Goal: Information Seeking & Learning: Understand process/instructions

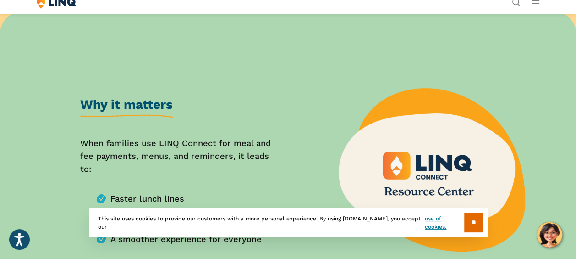
scroll to position [367, 0]
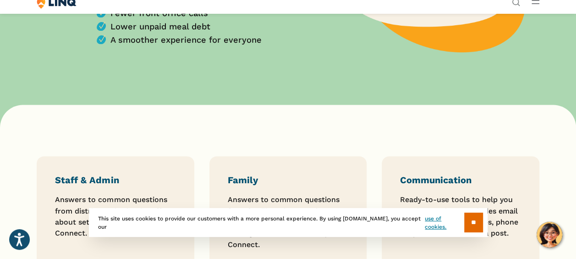
click at [567, 12] on div "Solutions Nutrition Overview NEW School Nutrition Suite School Nutrition State …" at bounding box center [288, 2] width 576 height 17
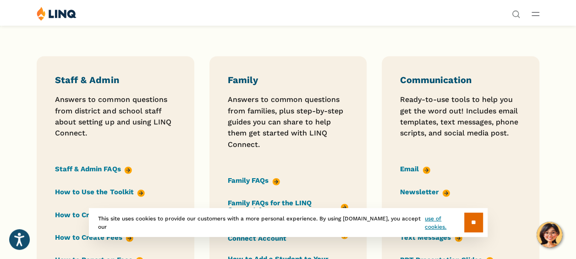
scroll to position [642, 0]
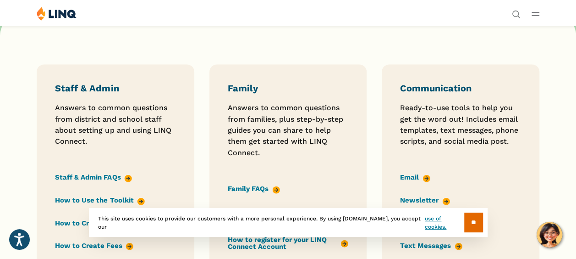
click at [247, 94] on h3 "Family" at bounding box center [288, 89] width 121 height 12
drag, startPoint x: 247, startPoint y: 127, endPoint x: 288, endPoint y: 141, distance: 43.2
click at [288, 140] on div "Family Answers to common questions from families, plus step-by-step guides you …" at bounding box center [288, 219] width 121 height 273
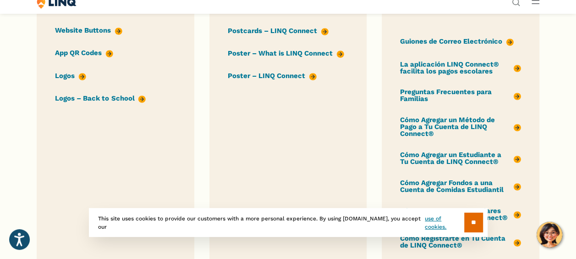
scroll to position [1101, 0]
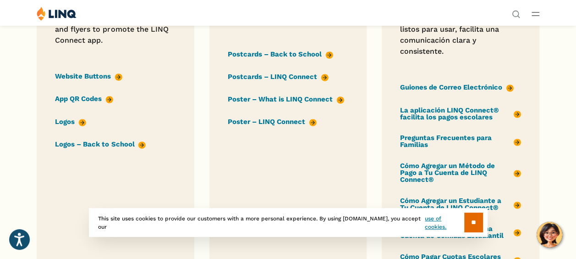
click at [293, 59] on link "Postcards – Back to School" at bounding box center [280, 54] width 105 height 10
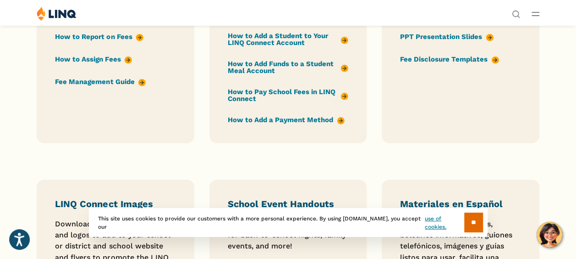
scroll to position [871, 0]
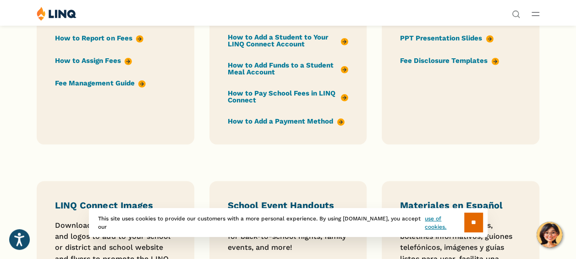
click at [295, 126] on link "How to Add a Payment Method" at bounding box center [286, 121] width 117 height 10
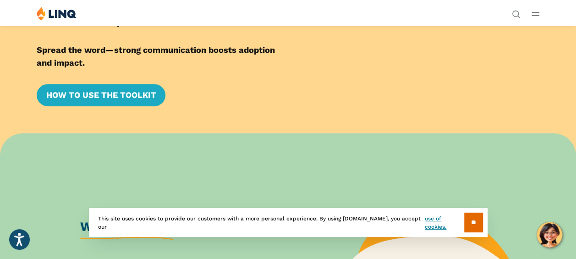
scroll to position [0, 0]
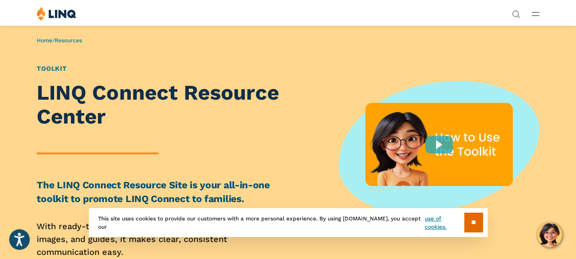
click at [414, 132] on li "Request a Demo" at bounding box center [482, 141] width 136 height 18
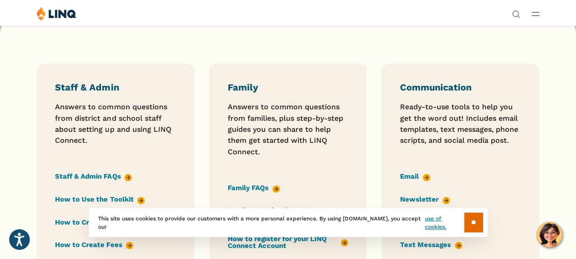
scroll to position [642, 0]
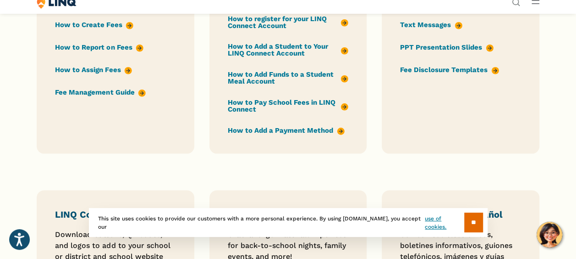
scroll to position [871, 0]
